Goal: Information Seeking & Learning: Find specific fact

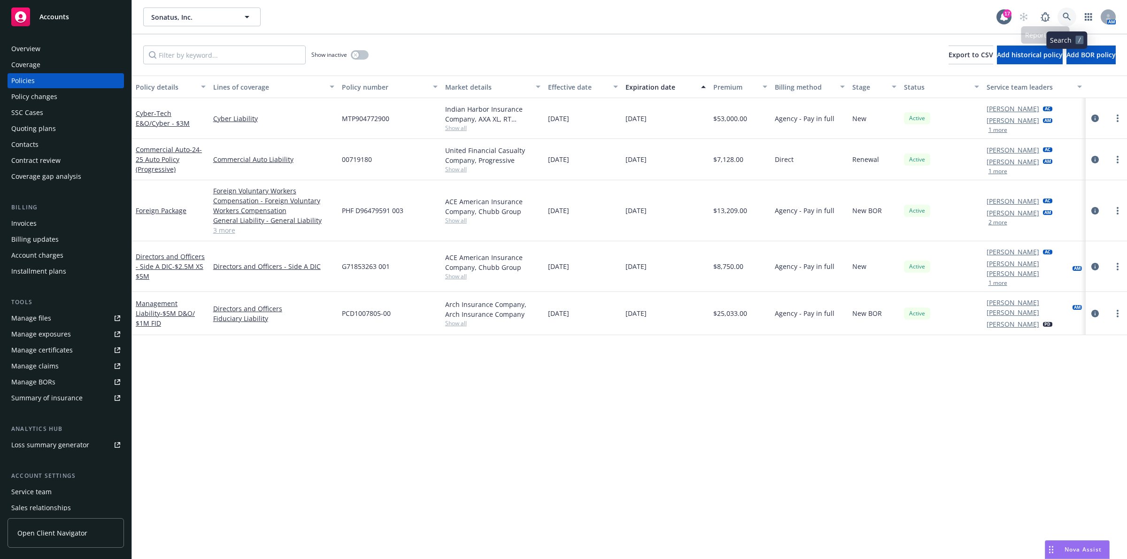
click at [1065, 25] on link at bounding box center [1067, 17] width 19 height 19
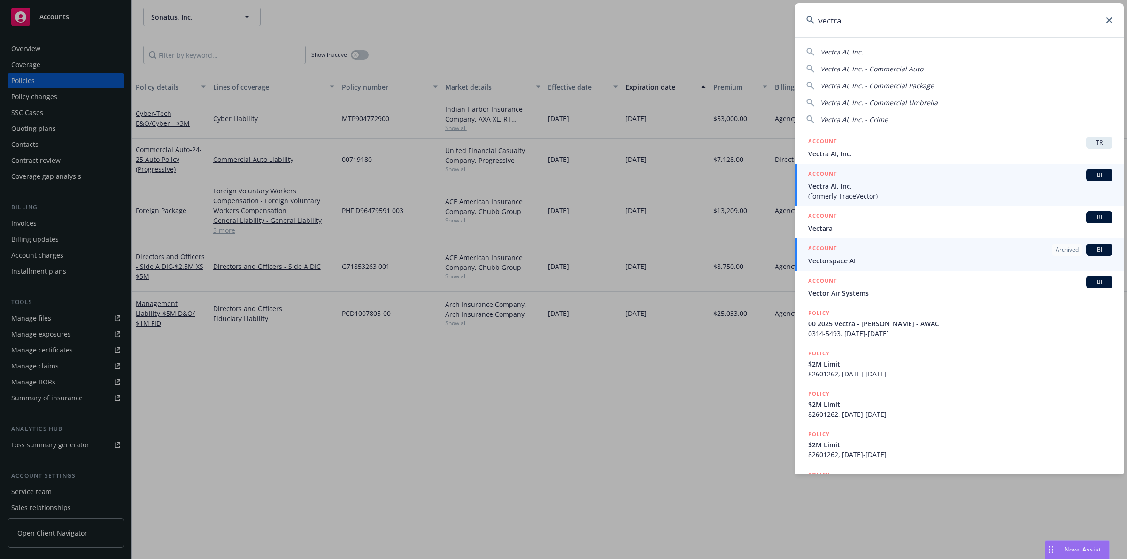
type input "vectra"
click at [901, 194] on span "(formerly TraceVector)" at bounding box center [960, 196] width 304 height 10
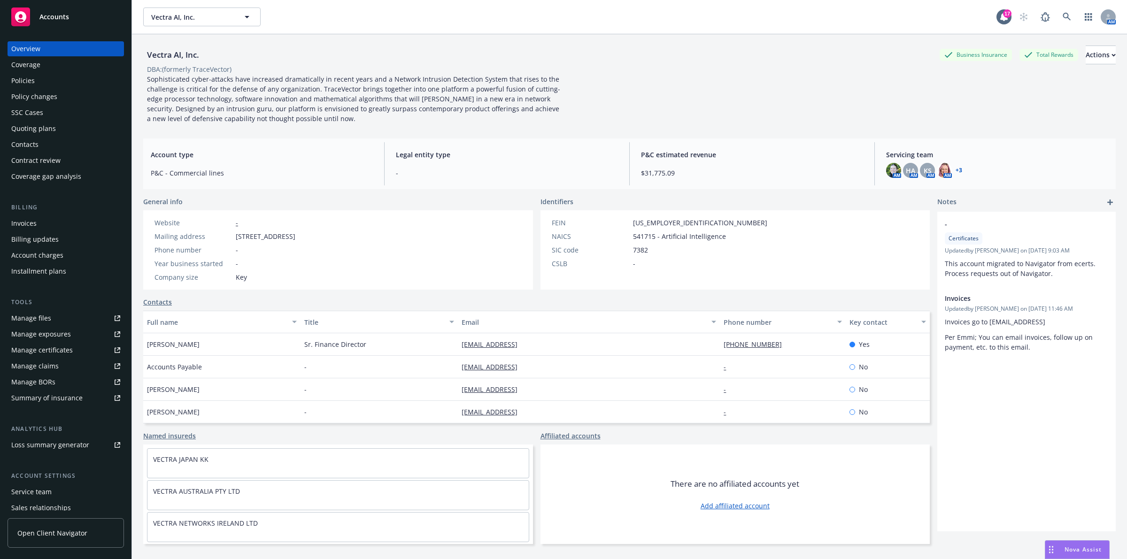
click at [956, 170] on link "+ 3" at bounding box center [959, 171] width 7 height 6
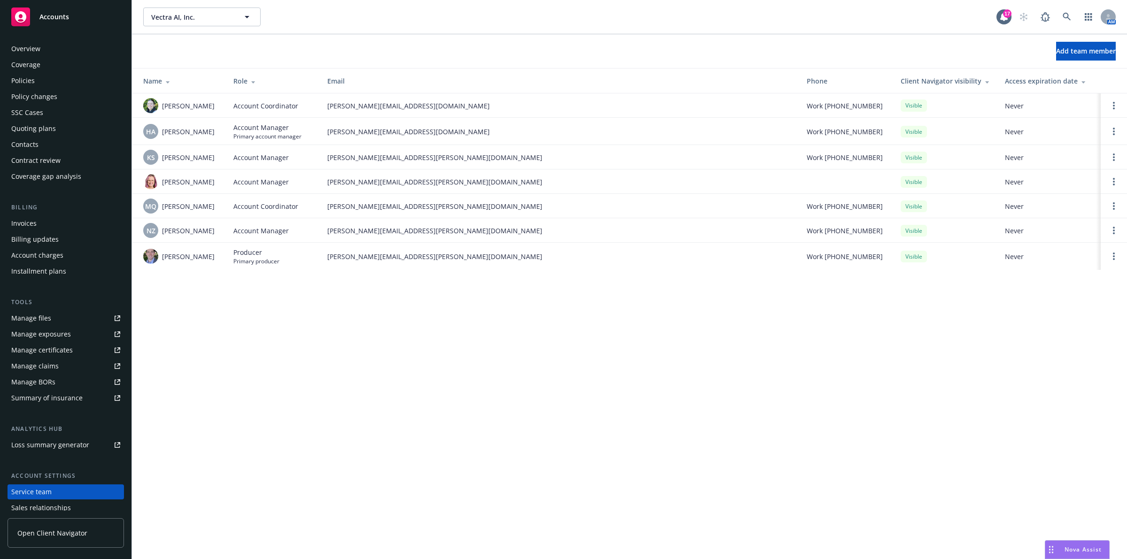
click at [48, 53] on div "Overview" at bounding box center [65, 48] width 109 height 15
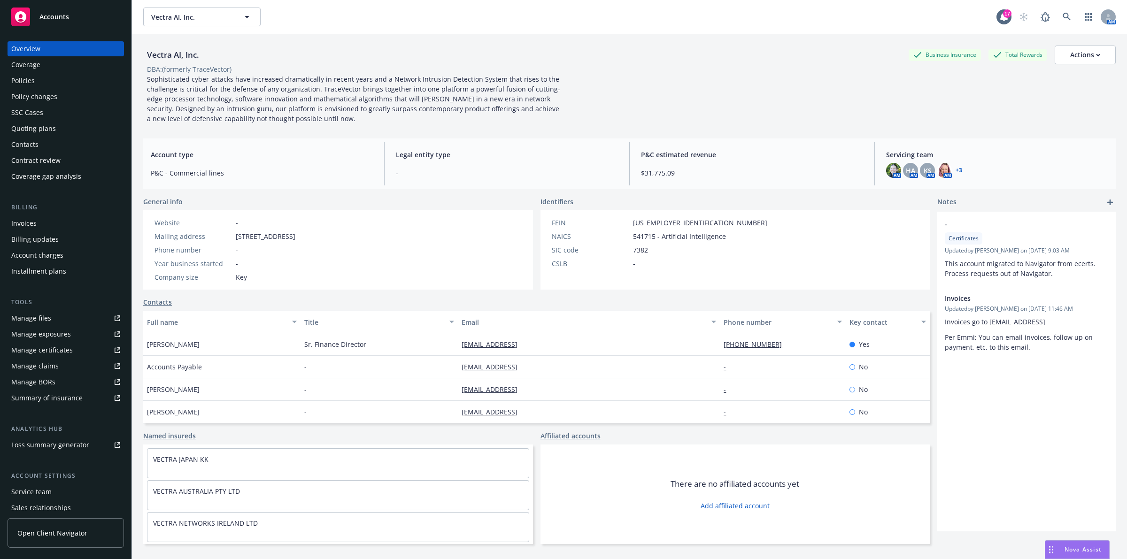
click at [45, 77] on div "Policies" at bounding box center [65, 80] width 109 height 15
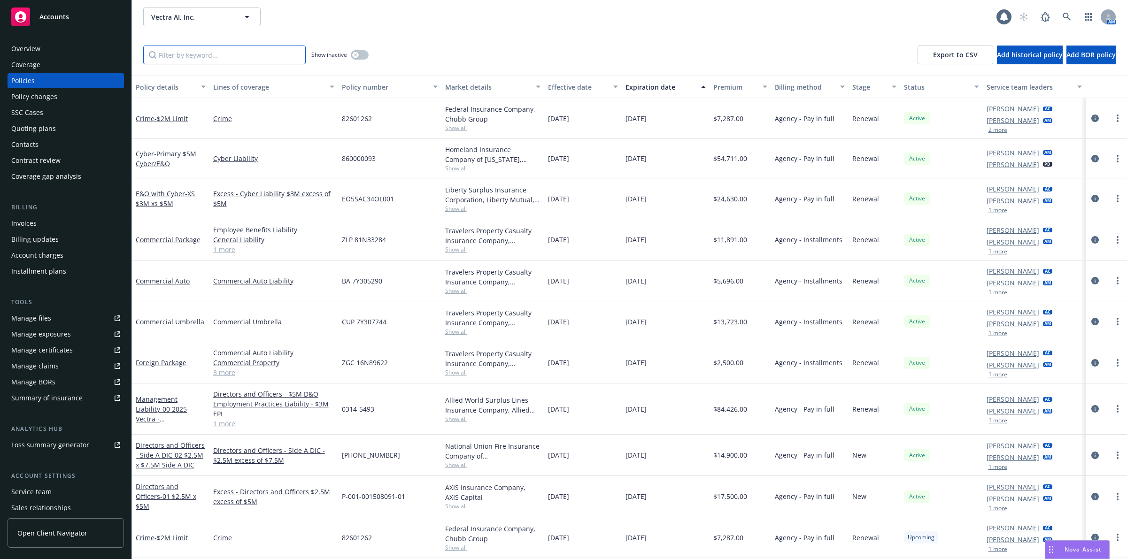
click at [247, 47] on input "Filter by keyword..." at bounding box center [224, 55] width 163 height 19
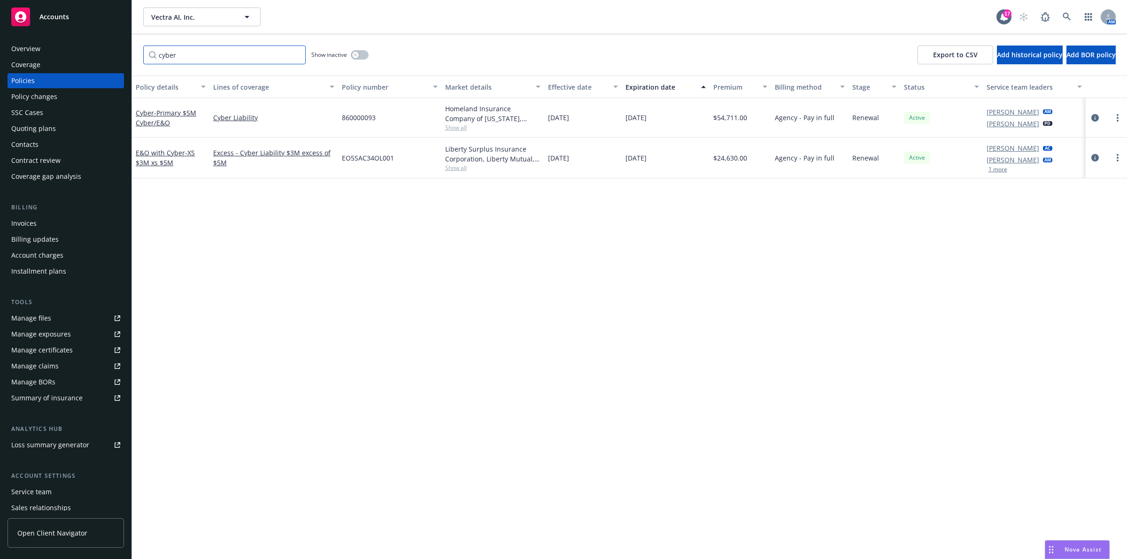
type input "cyber"
click at [666, 257] on div "Policy details Lines of coverage Policy number Market details Effective date Ex…" at bounding box center [629, 318] width 995 height 484
click at [174, 113] on span "- Primary $5M Cyber/E&O" at bounding box center [166, 117] width 61 height 19
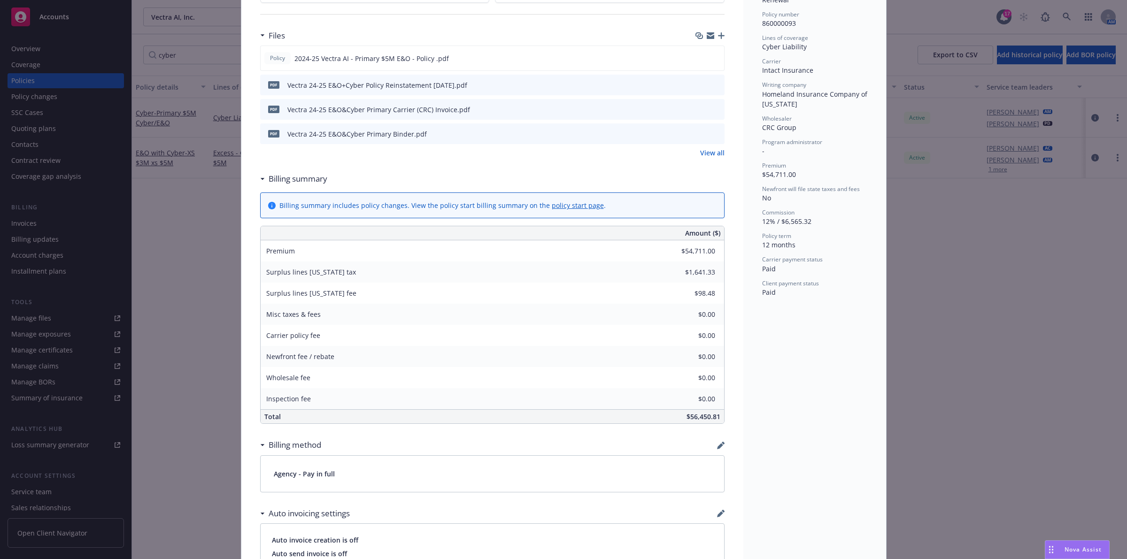
scroll to position [235, 0]
click at [711, 55] on icon "preview file" at bounding box center [715, 54] width 8 height 7
click at [205, 294] on div "Policy Cyber - Primary $5M Cyber/E&O Add internal notes here... View claims Vie…" at bounding box center [563, 279] width 1127 height 559
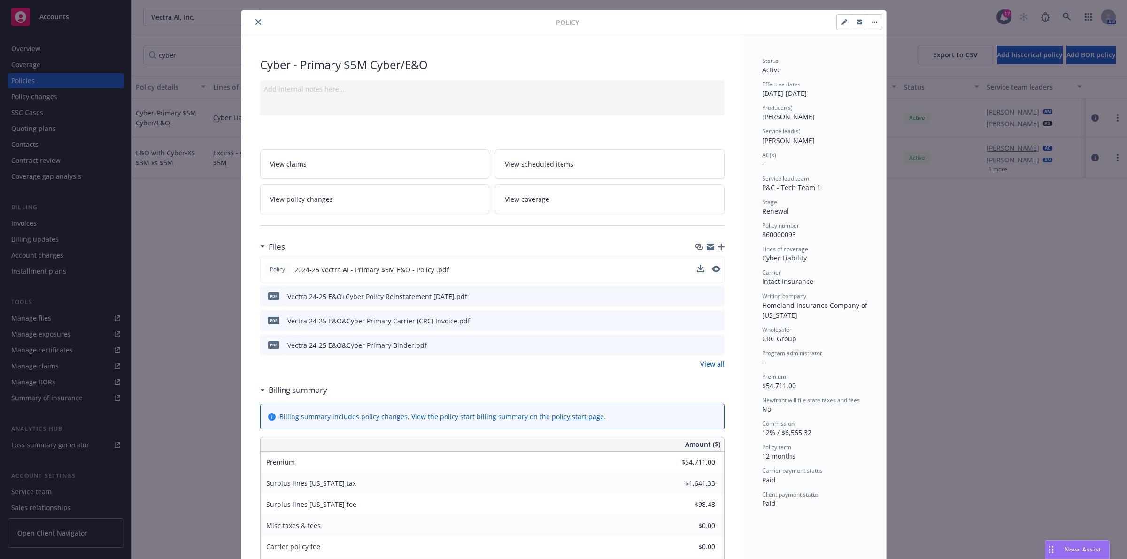
scroll to position [0, 0]
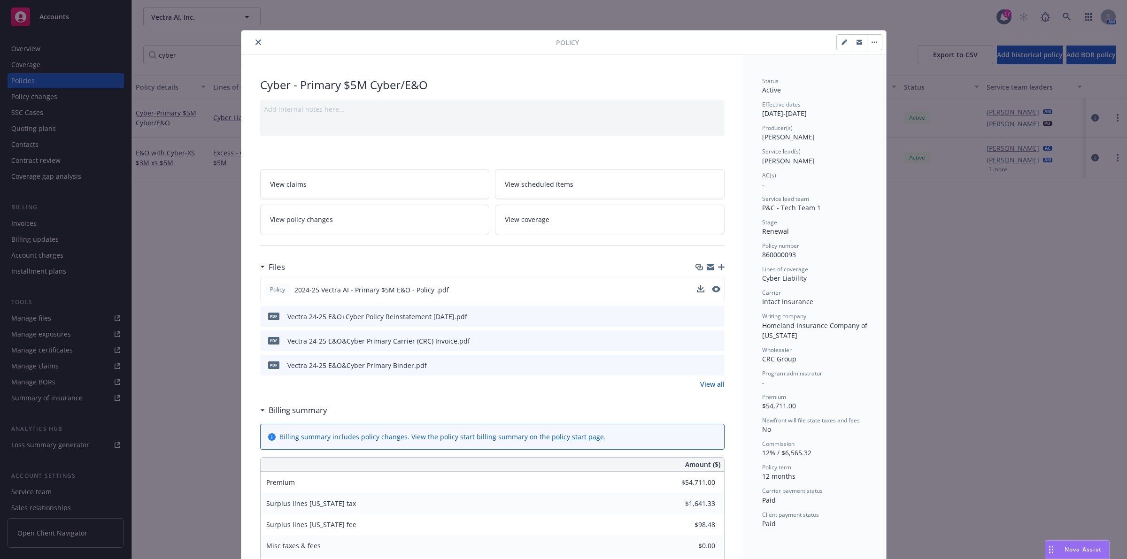
click at [255, 41] on icon "close" at bounding box center [258, 42] width 6 height 6
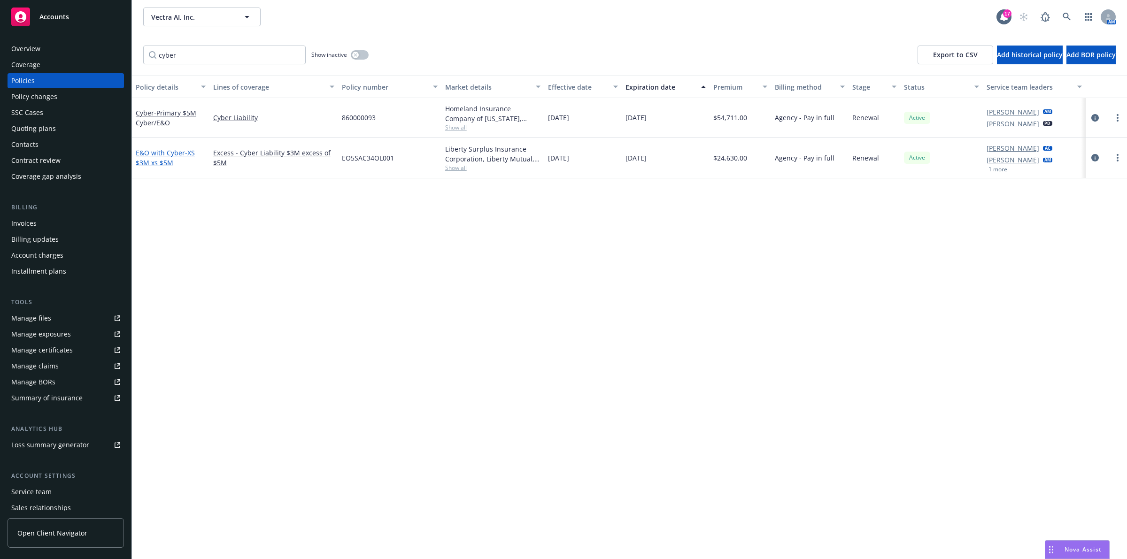
click at [151, 167] on span "- XS $3M xs $5M" at bounding box center [165, 157] width 59 height 19
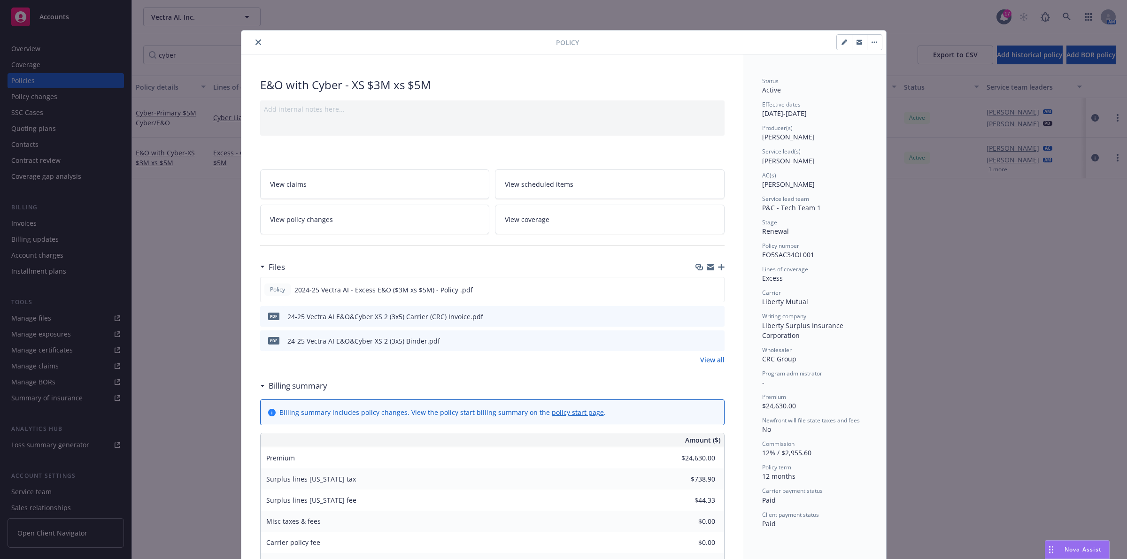
click at [258, 43] on button "close" at bounding box center [258, 42] width 11 height 11
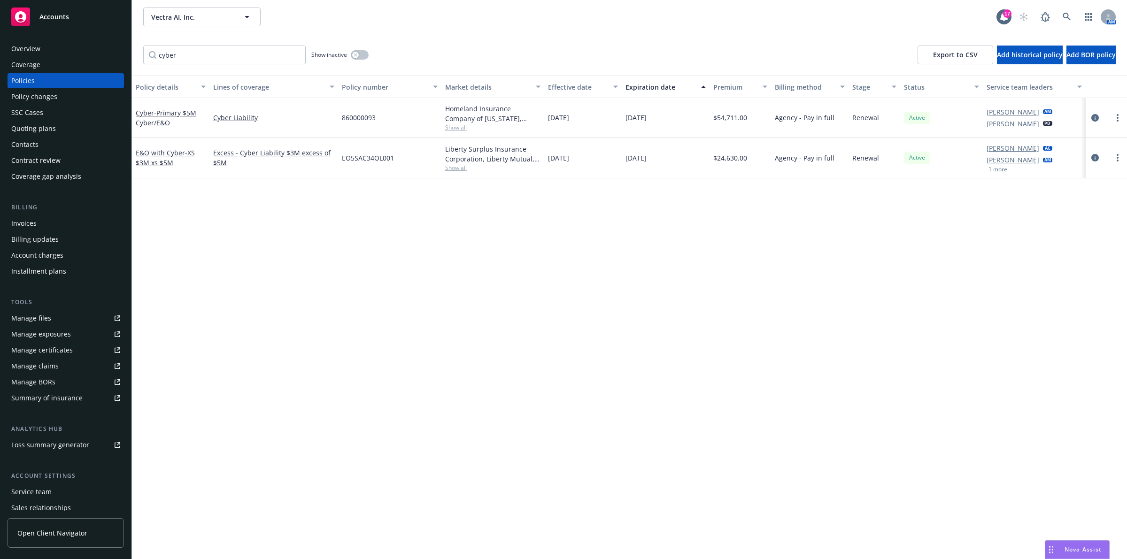
click at [60, 54] on div "Overview" at bounding box center [65, 48] width 109 height 15
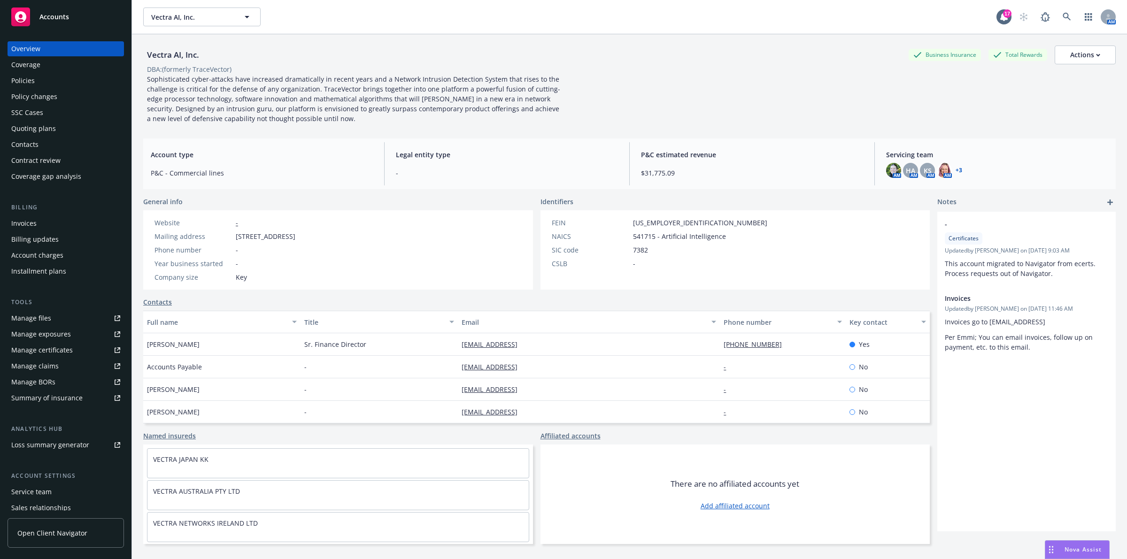
click at [232, 84] on span "Sophisticated cyber-attacks have increased dramatically in recent years and a N…" at bounding box center [354, 99] width 414 height 48
click at [1090, 550] on span "Nova Assist" at bounding box center [1083, 550] width 37 height 8
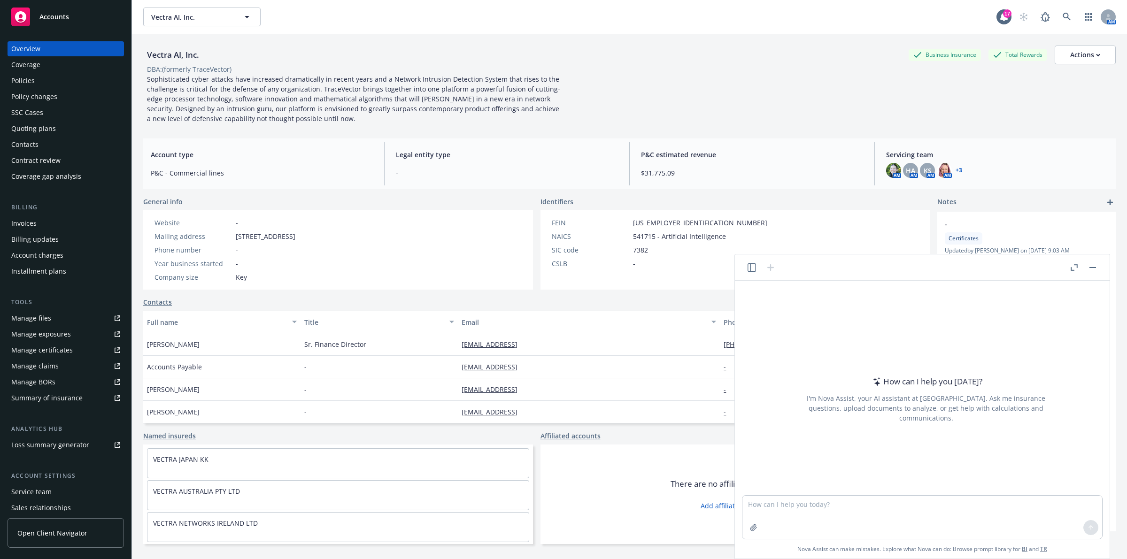
click at [943, 430] on div "How can I help you today? I'm Nova Assist, your AI assistant at Newfront. Ask m…" at bounding box center [926, 399] width 360 height 147
click at [915, 511] on textarea at bounding box center [923, 517] width 360 height 43
type textarea "what is vectra ai's 4 digit sic code"
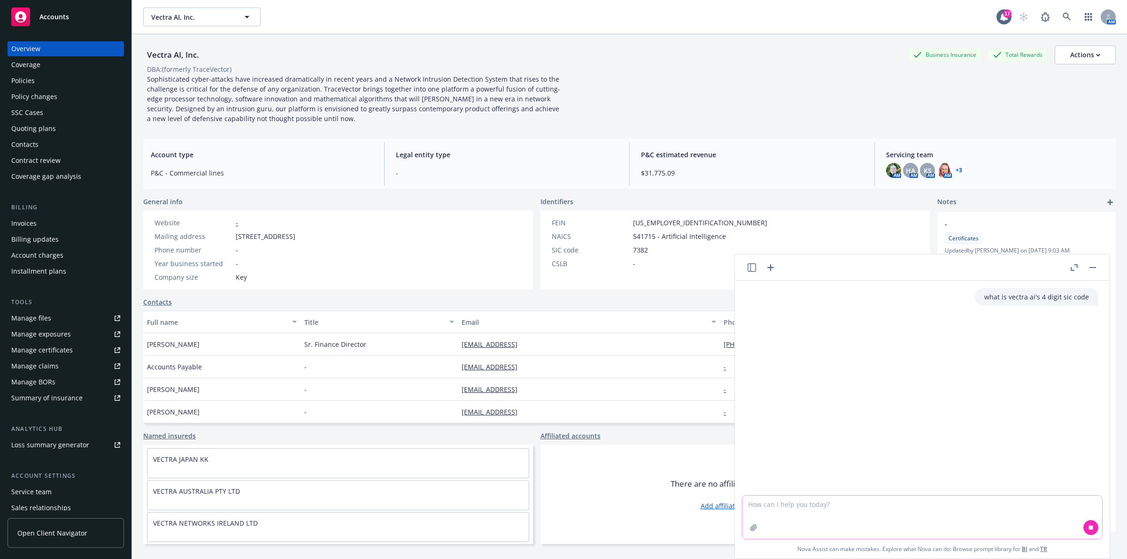
type textarea "`"
click at [1014, 400] on div "what is vectra ai's 4 digit sic code Vectra AI's Standard Industrial Classifica…" at bounding box center [922, 388] width 367 height 215
click at [1015, 405] on div "what is vectra ai's 4 digit sic code Vectra AI's Standard Industrial Classifica…" at bounding box center [922, 388] width 367 height 215
